Goal: Task Accomplishment & Management: Use online tool/utility

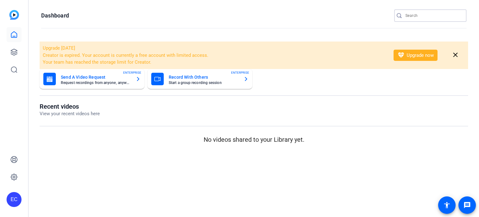
click at [420, 16] on input "Search" at bounding box center [433, 15] width 56 height 7
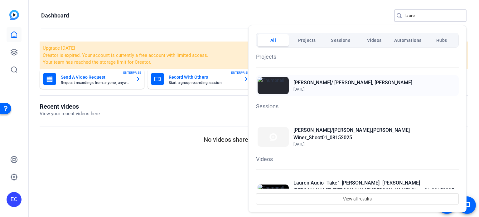
type input "lauren"
click at [314, 86] on h2 "[PERSON_NAME]/ [PERSON_NAME], [PERSON_NAME]" at bounding box center [352, 82] width 119 height 7
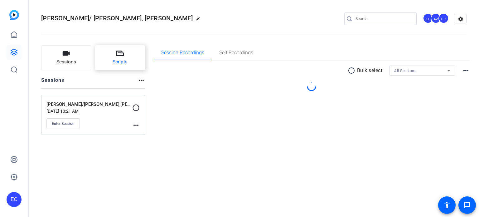
click at [105, 51] on button "Scripts" at bounding box center [120, 57] width 50 height 25
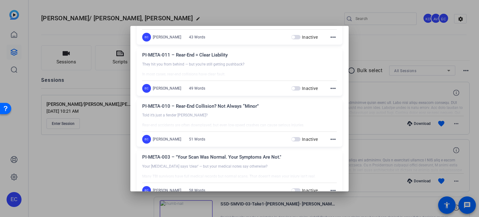
scroll to position [374, 0]
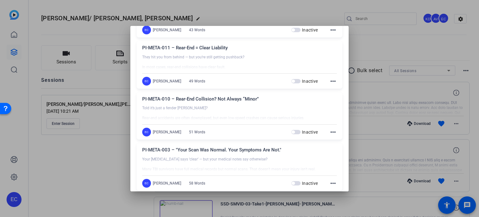
click at [329, 133] on mat-icon "more_horiz" at bounding box center [332, 131] width 7 height 7
click at [332, 139] on span "Edit" at bounding box center [343, 140] width 25 height 7
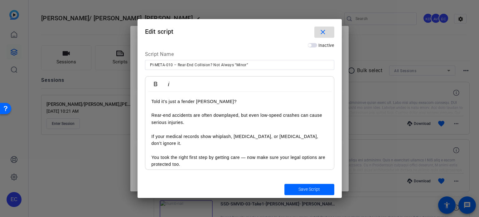
click at [325, 32] on mat-icon "close" at bounding box center [323, 32] width 8 height 8
